Goal: Find specific page/section: Find specific page/section

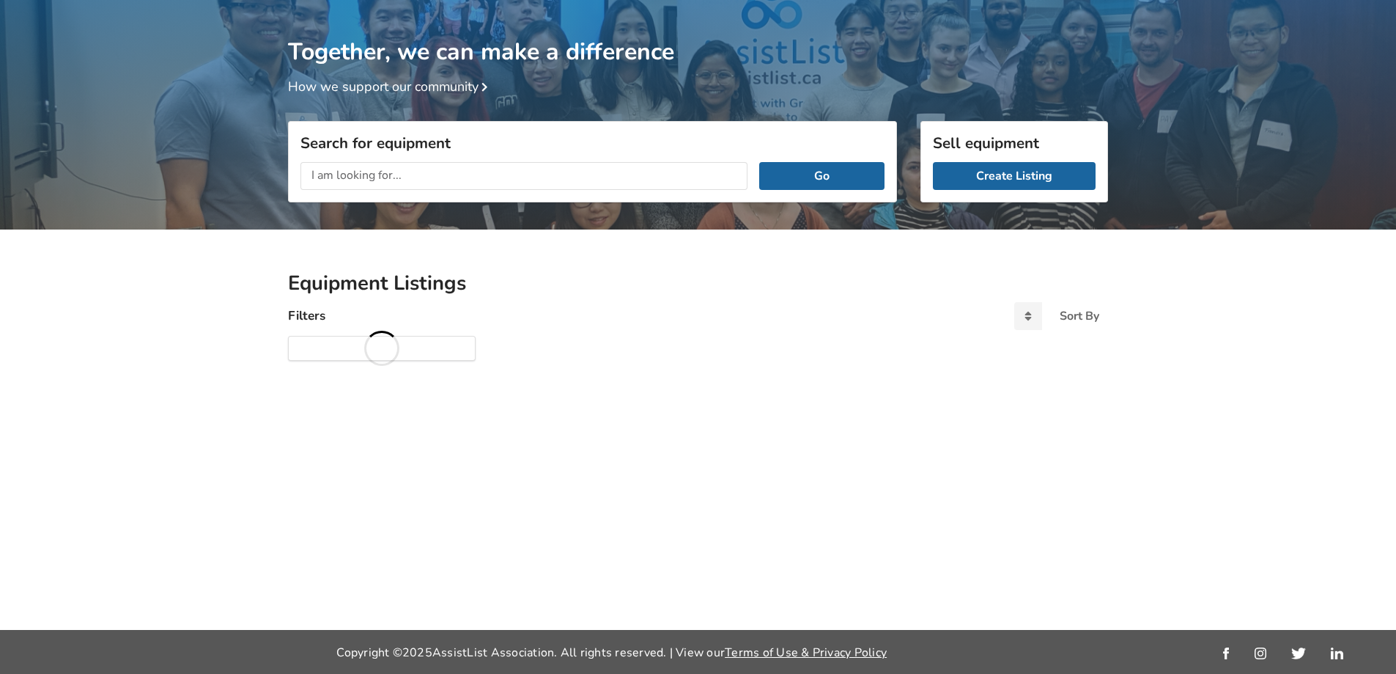
click at [396, 174] on input "text" at bounding box center [524, 176] width 447 height 28
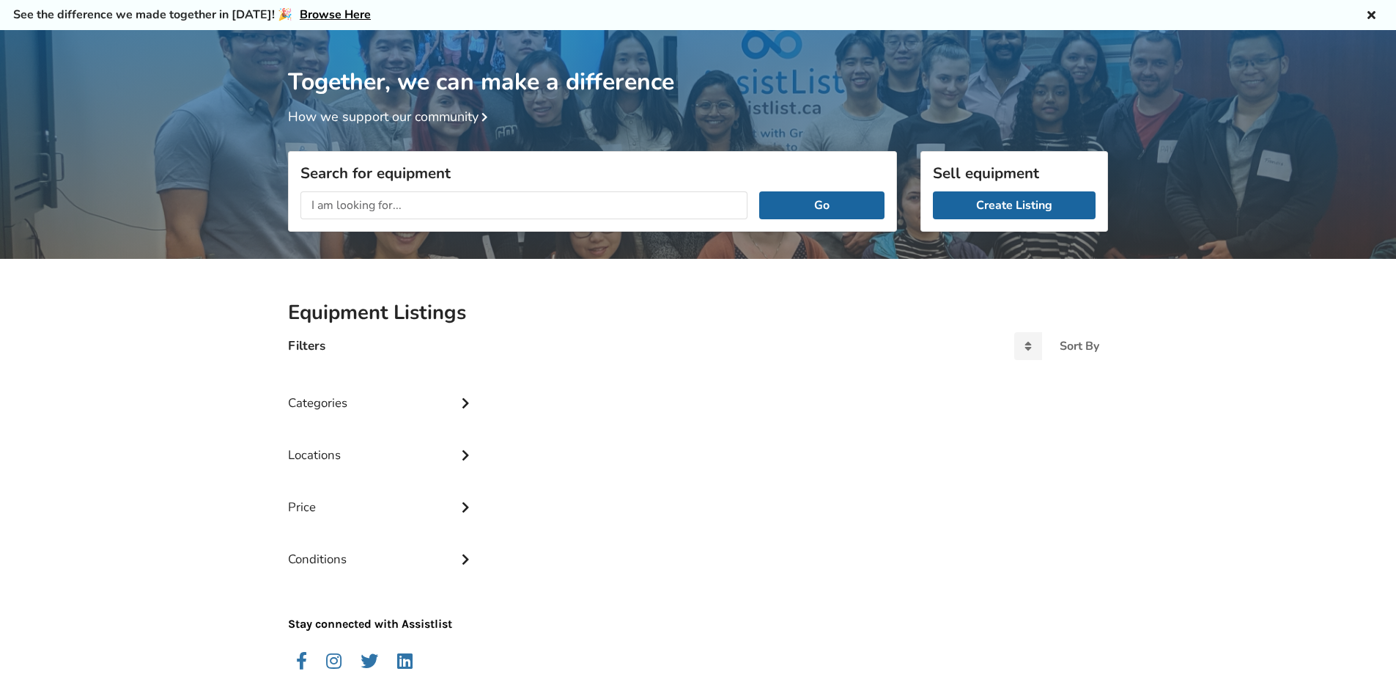
scroll to position [77, 0]
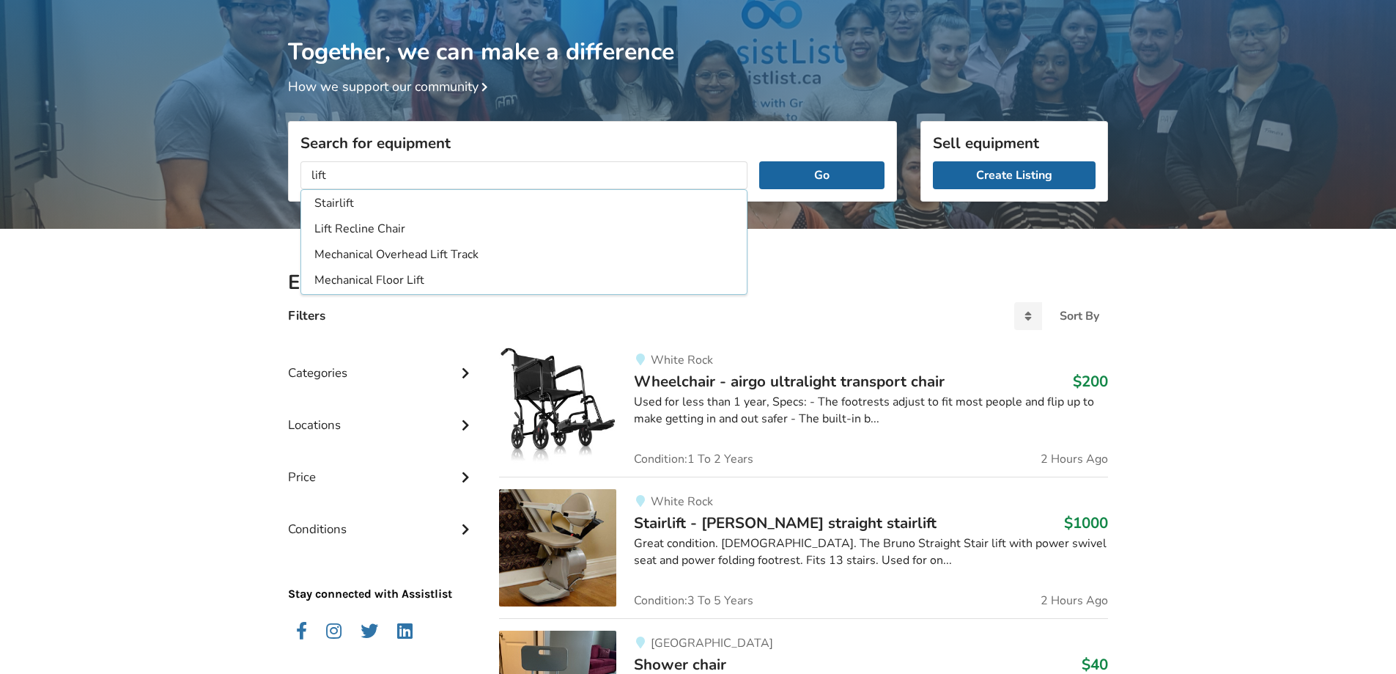
type input "lift"
click at [759, 161] on button "Go" at bounding box center [821, 175] width 125 height 28
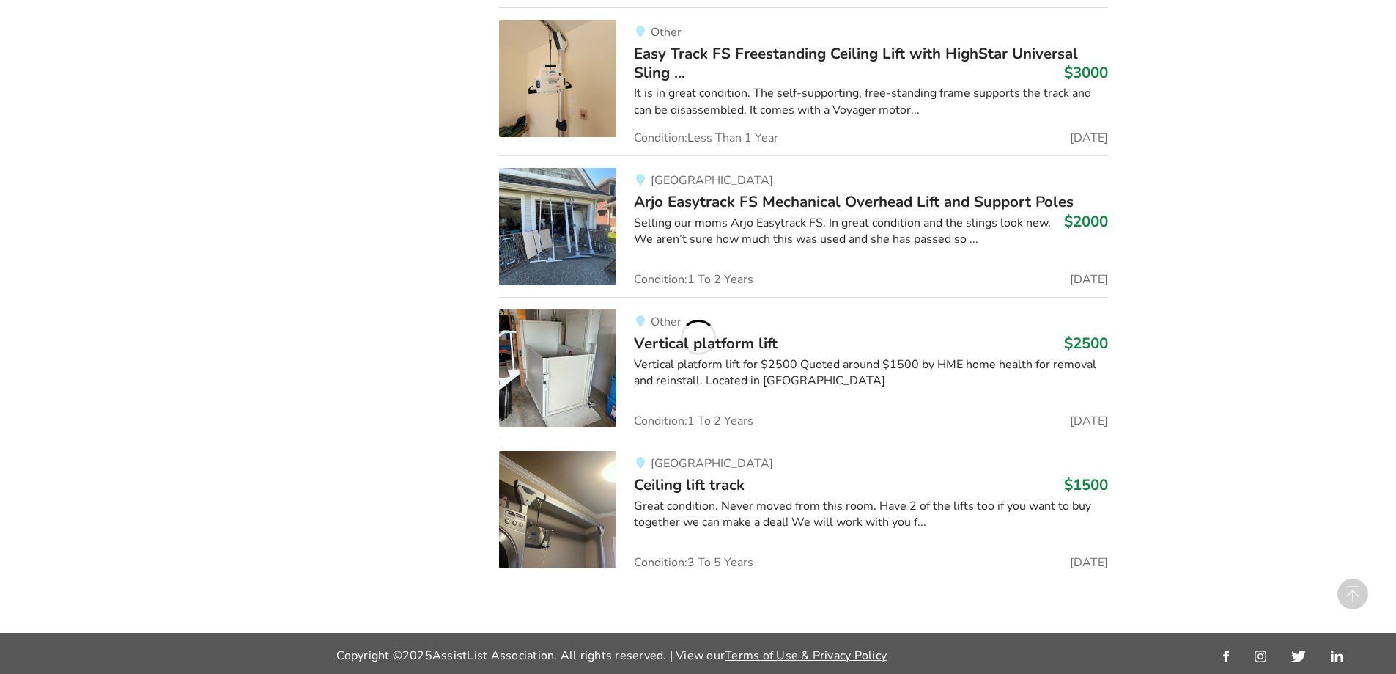
scroll to position [1410, 0]
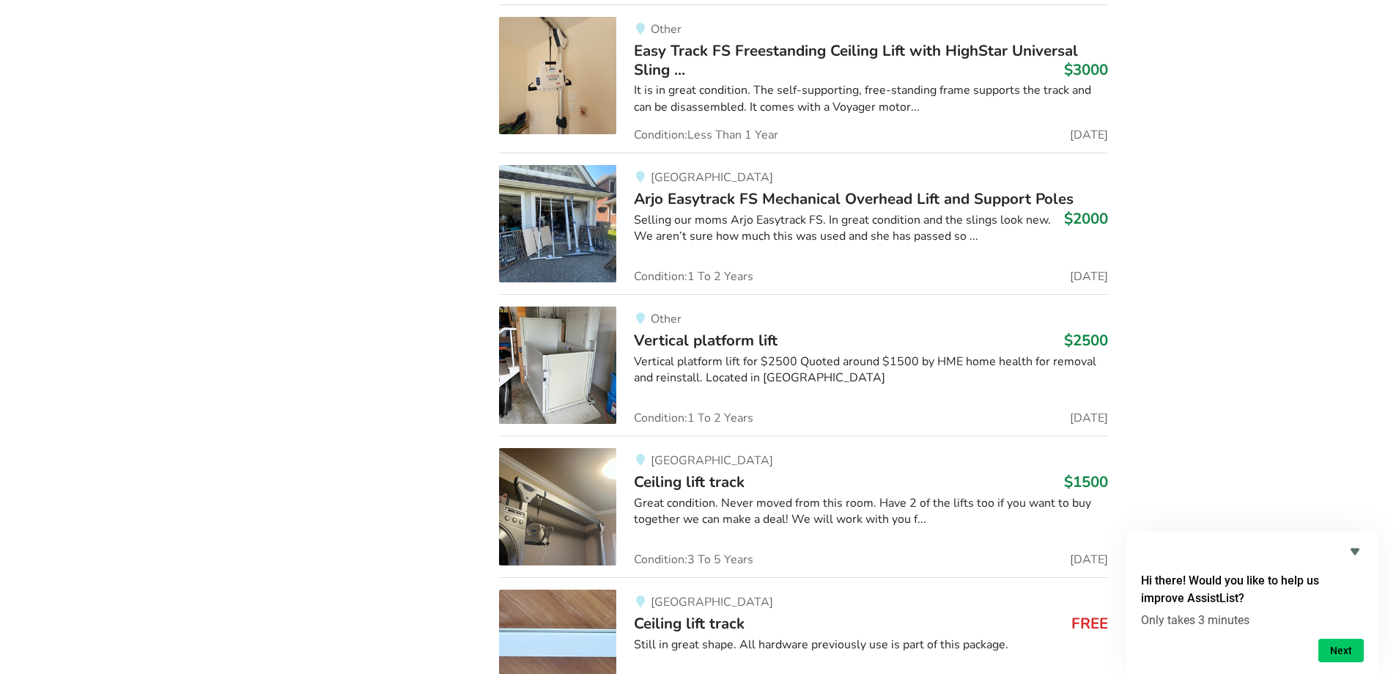
click at [567, 243] on img at bounding box center [557, 223] width 117 height 117
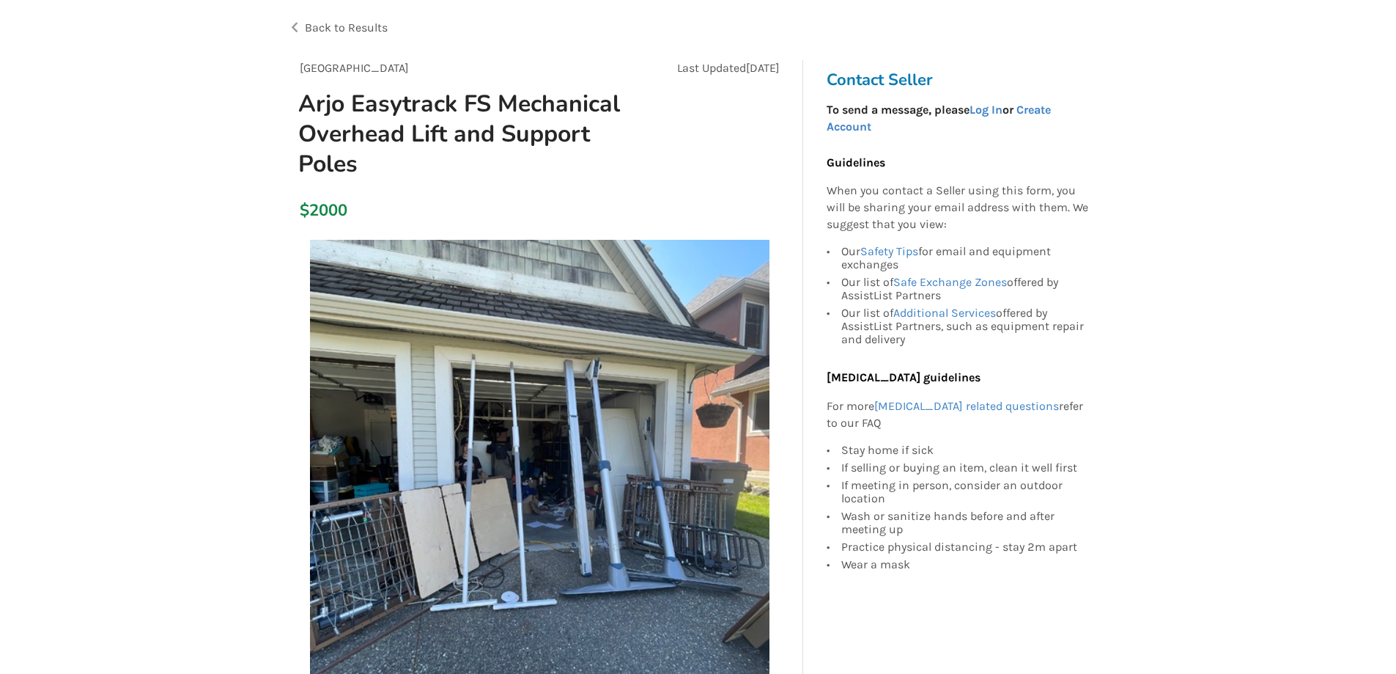
scroll to position [73, 0]
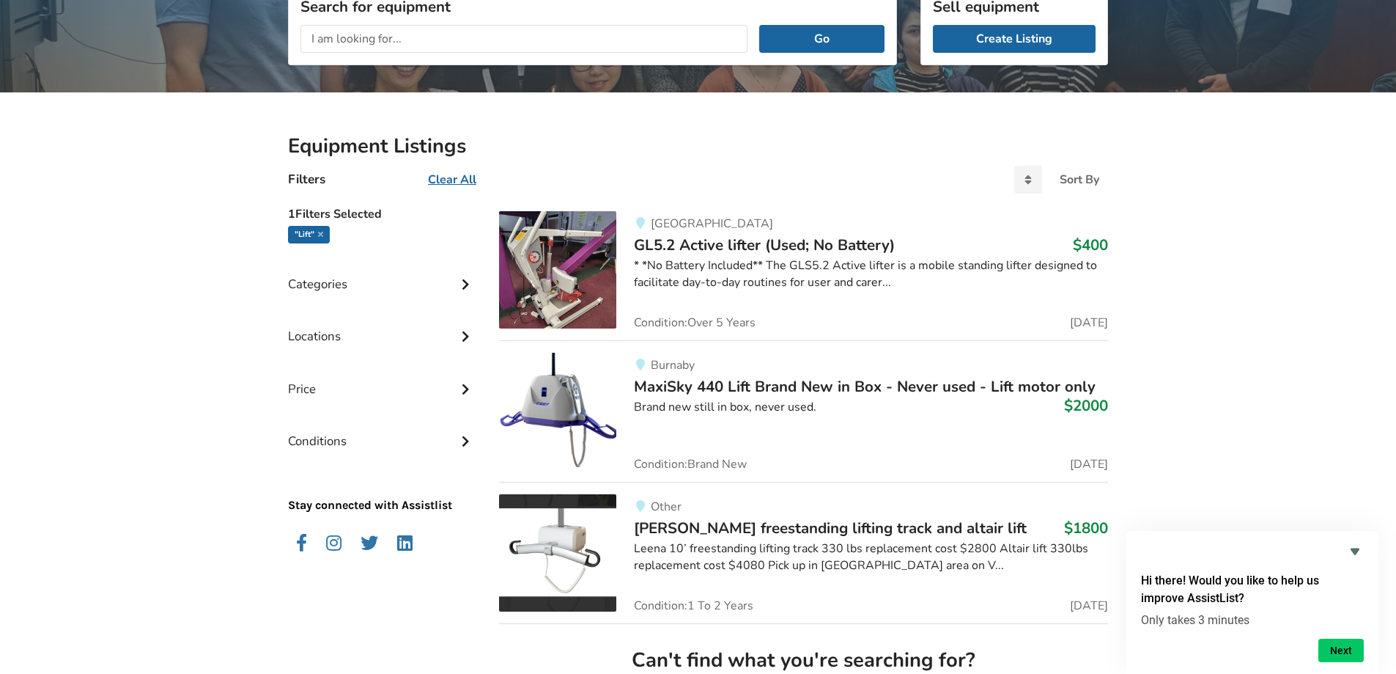
scroll to position [220, 0]
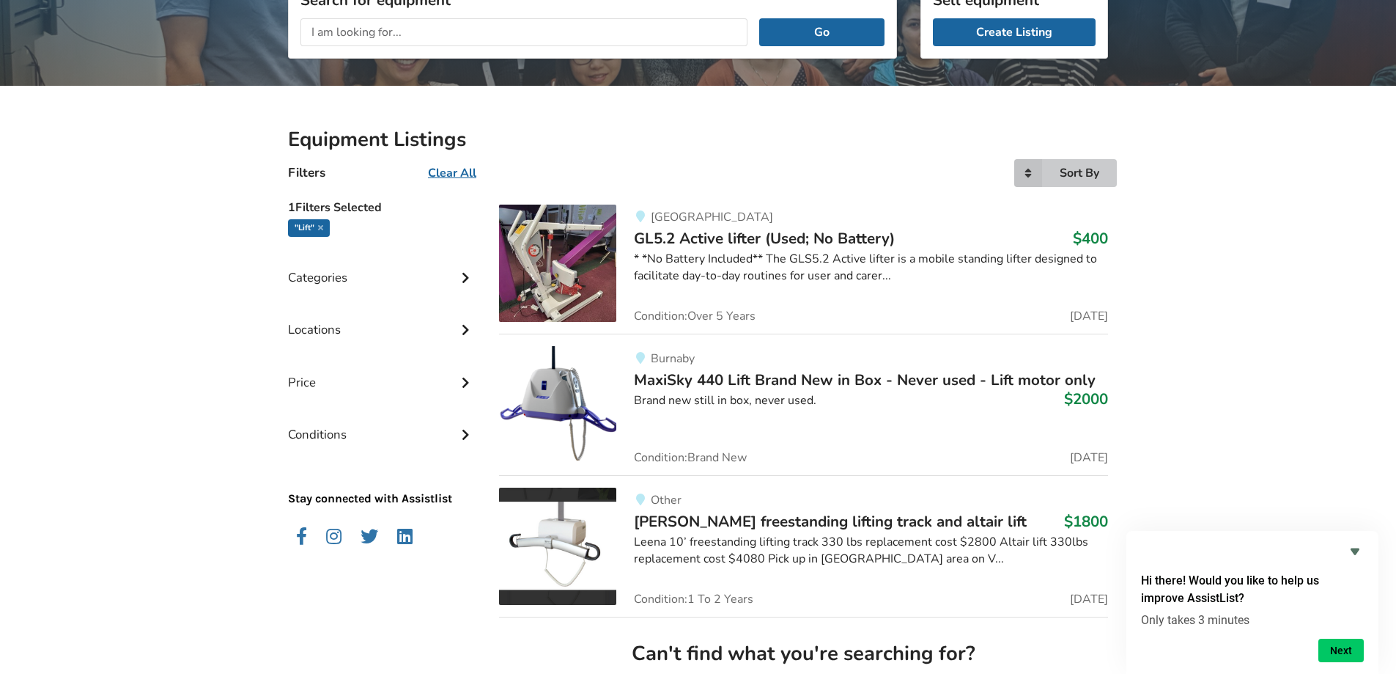
click at [1024, 177] on icon at bounding box center [1029, 173] width 28 height 28
click at [458, 274] on icon at bounding box center [465, 276] width 15 height 12
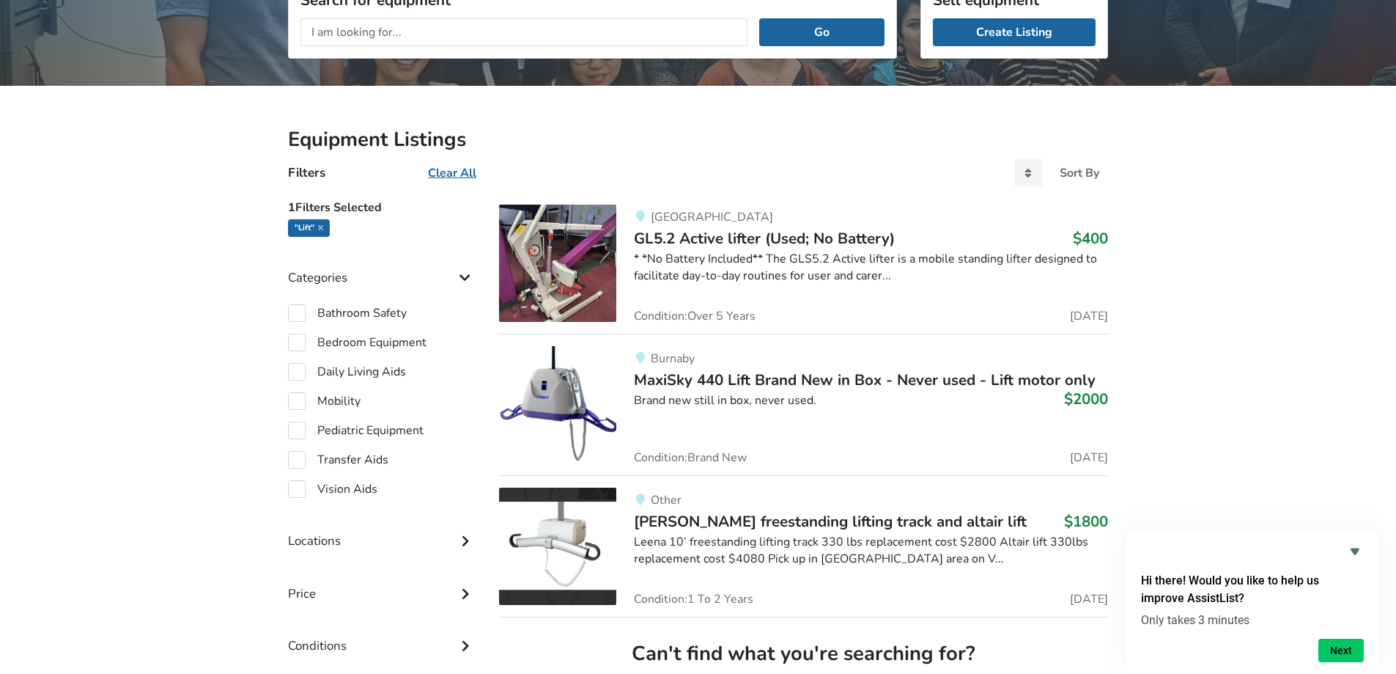
click at [458, 274] on icon at bounding box center [465, 276] width 15 height 12
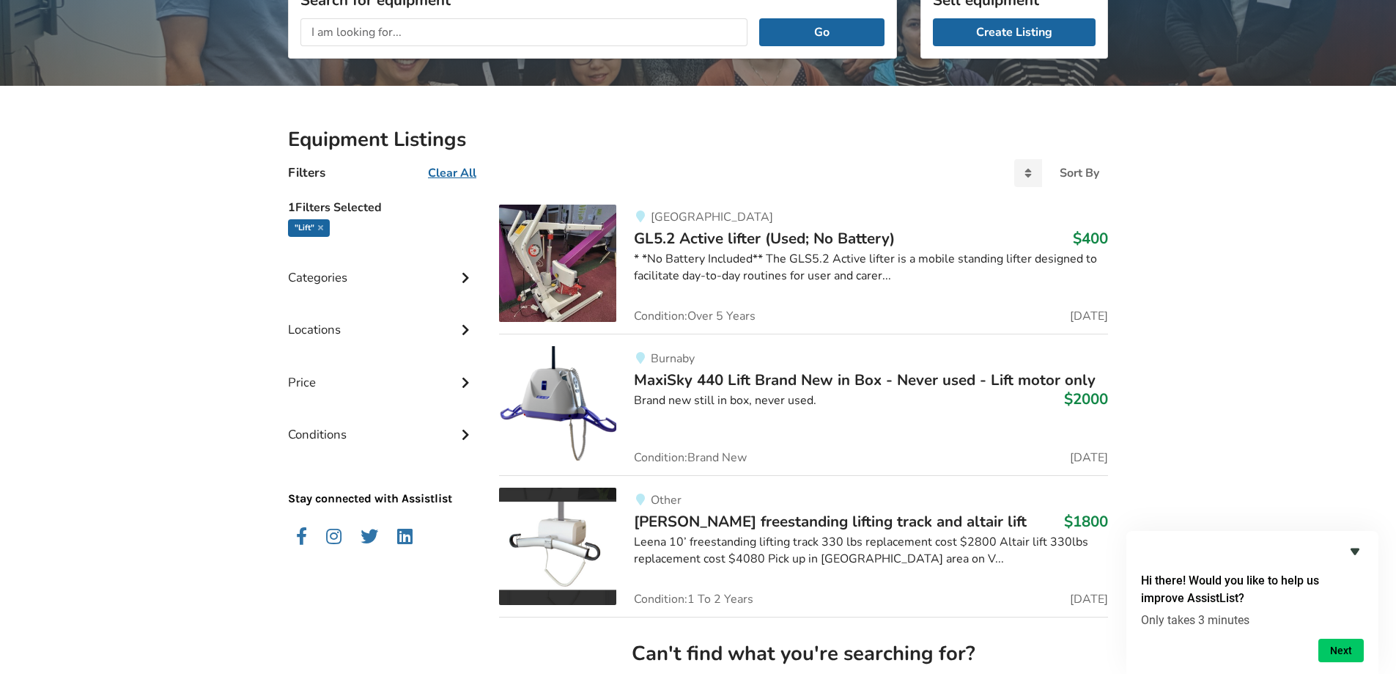
click at [1355, 549] on icon "Hide survey" at bounding box center [1355, 551] width 9 height 7
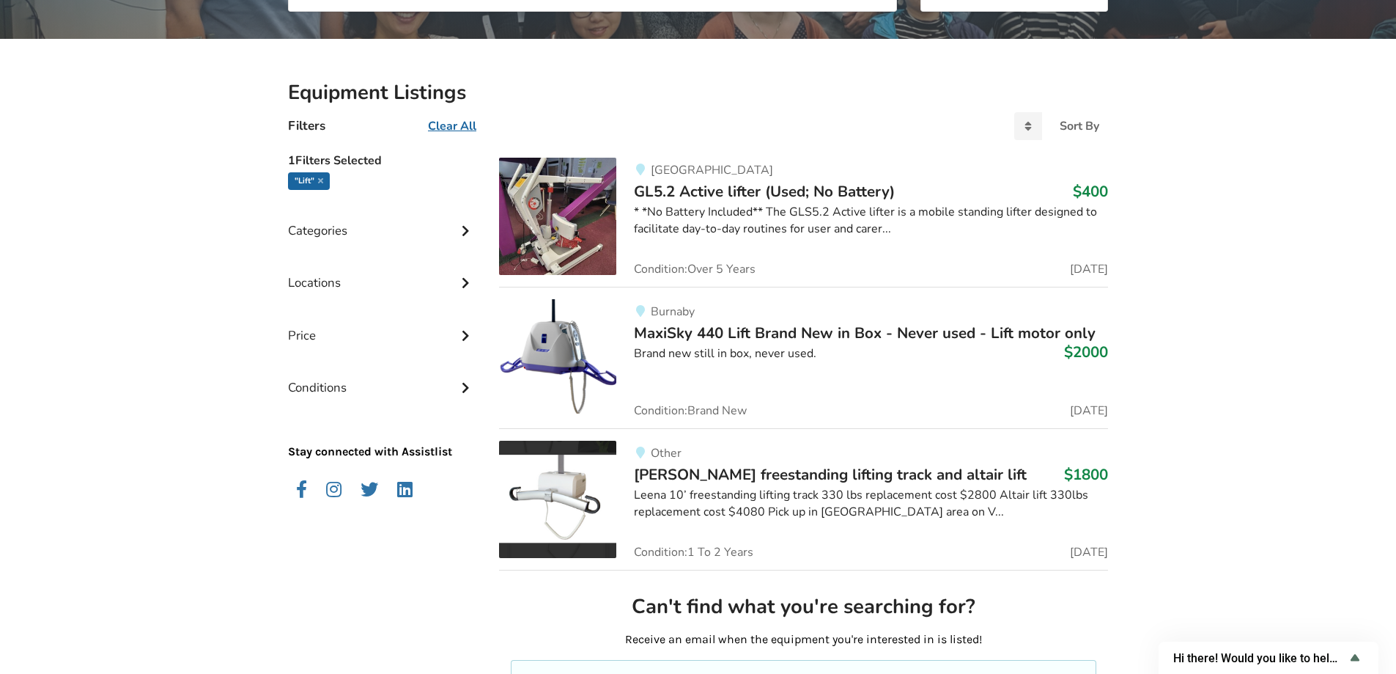
scroll to position [293, 0]
